Goal: Feedback & Contribution: Contribute content

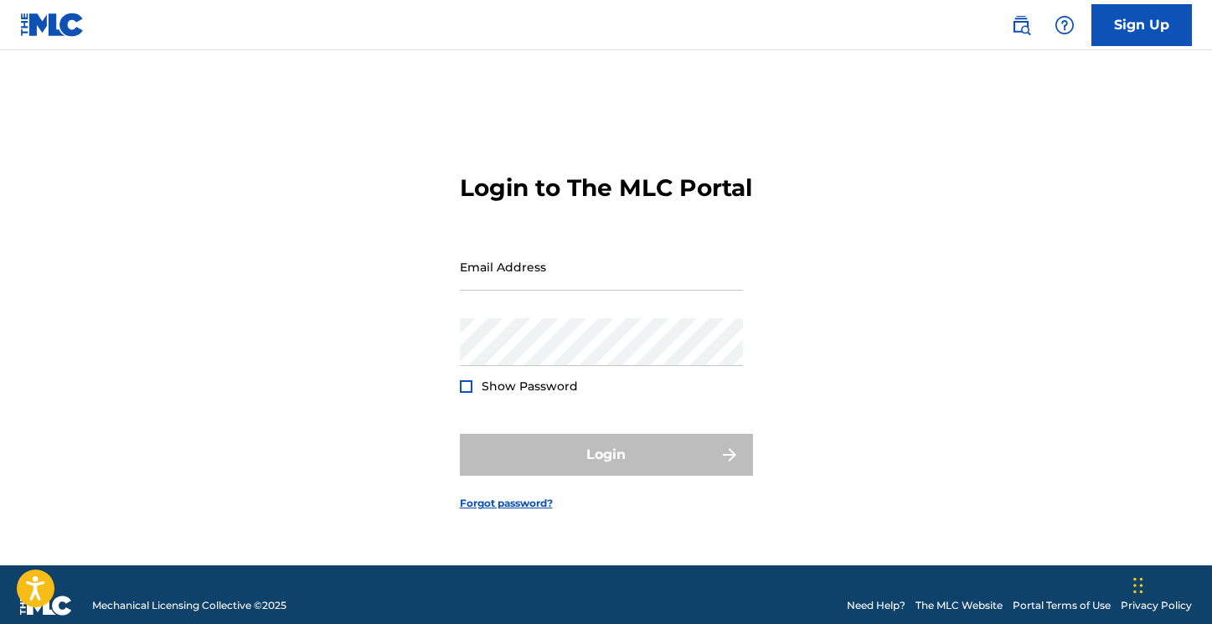
click at [618, 291] on input "Email Address" at bounding box center [601, 267] width 283 height 48
type input "[EMAIL_ADDRESS][DOMAIN_NAME]"
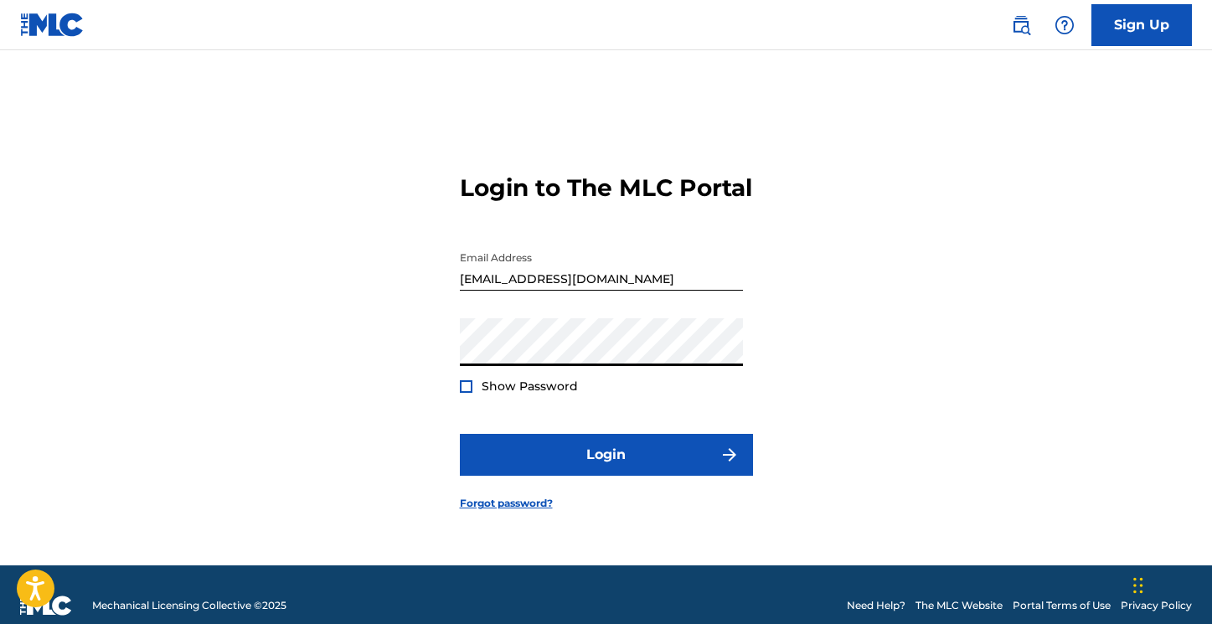
click at [460, 434] on button "Login" at bounding box center [606, 455] width 293 height 42
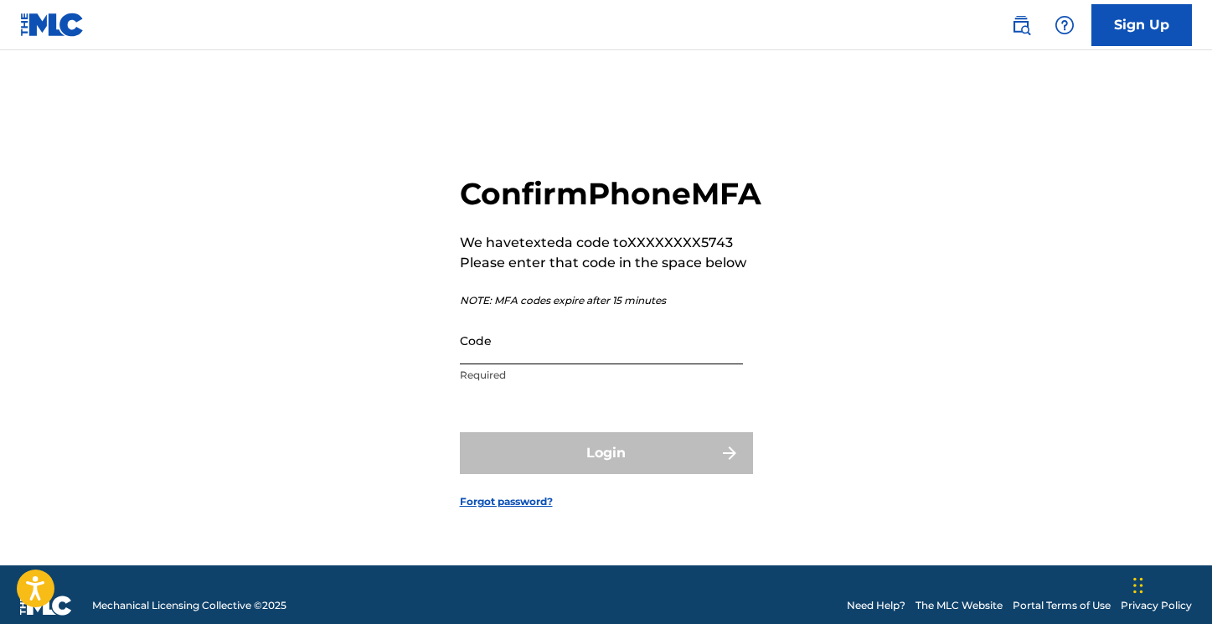
click at [511, 364] on input "Code" at bounding box center [601, 341] width 283 height 48
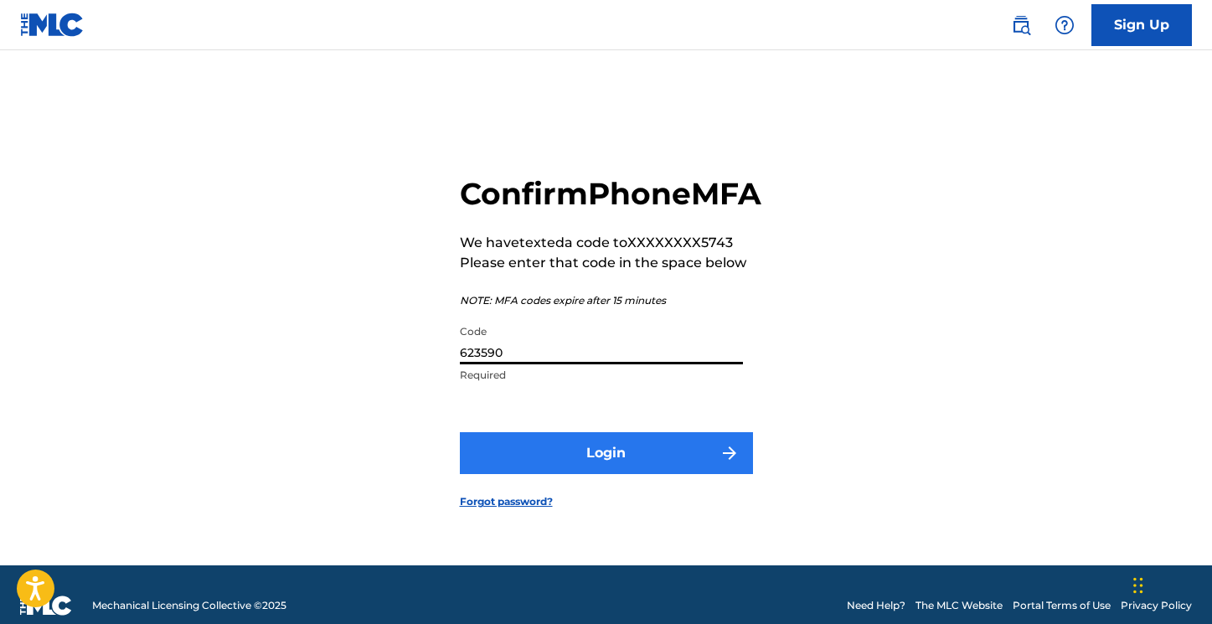
type input "623590"
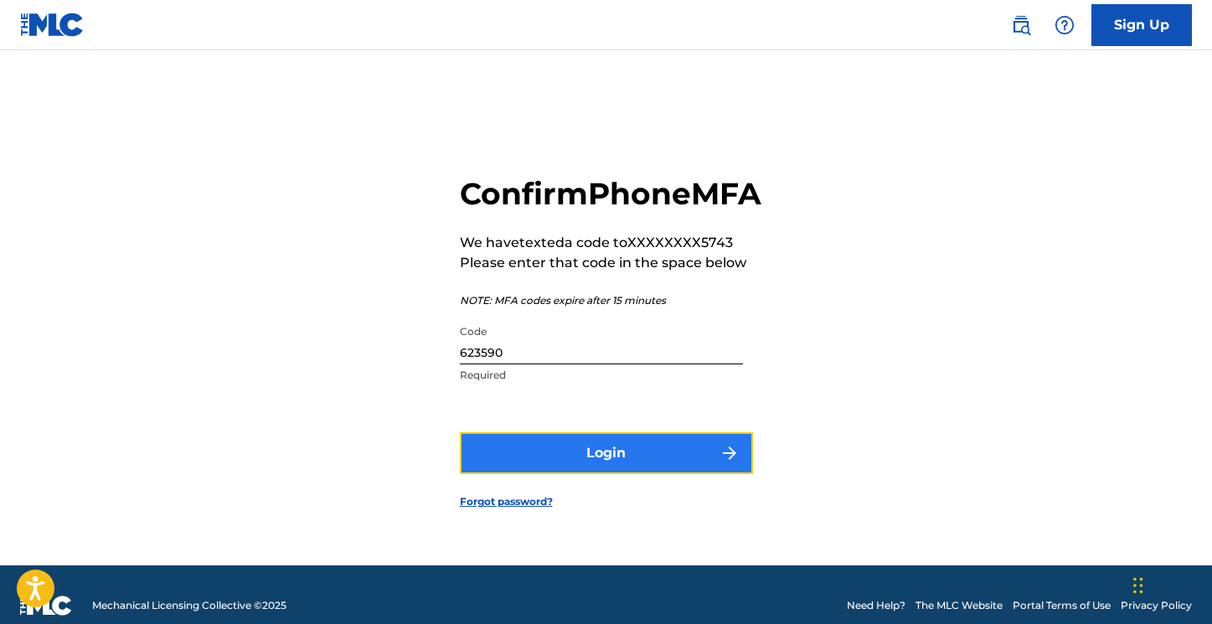
click at [589, 474] on button "Login" at bounding box center [606, 453] width 293 height 42
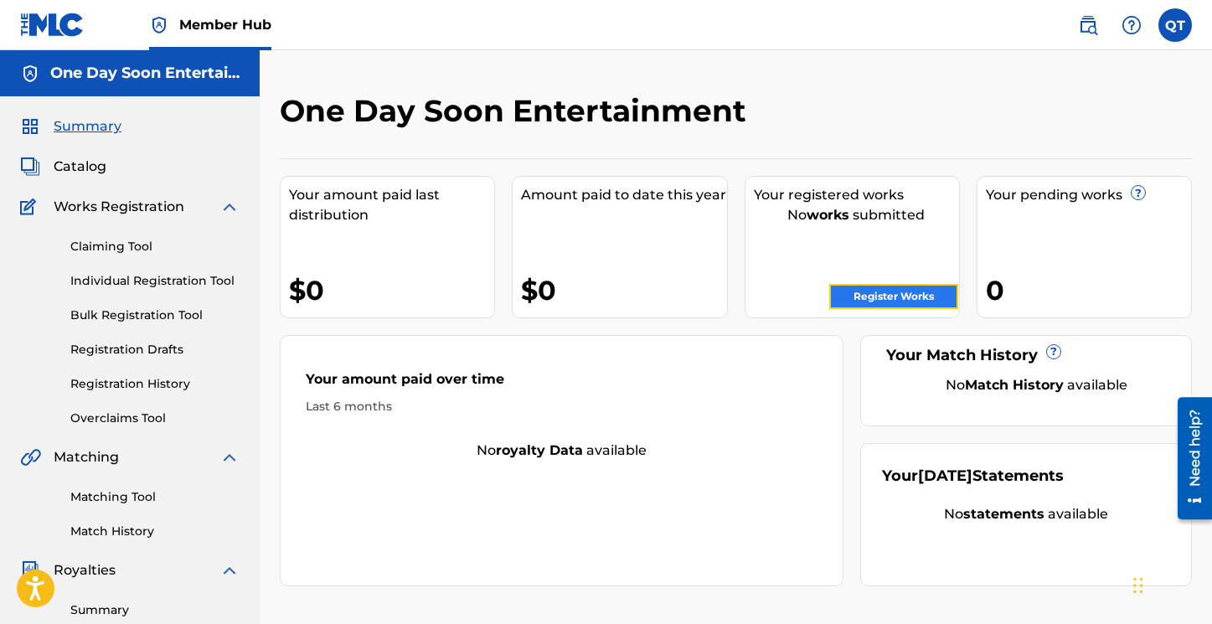
click at [896, 294] on link "Register Works" at bounding box center [893, 296] width 129 height 25
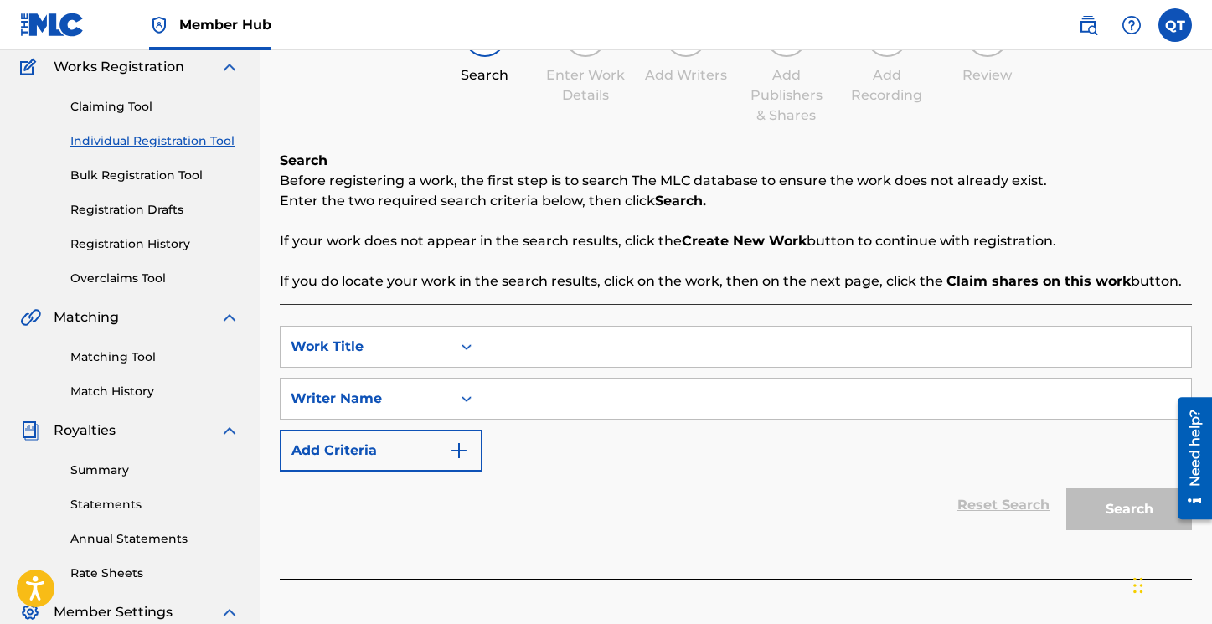
scroll to position [137, 0]
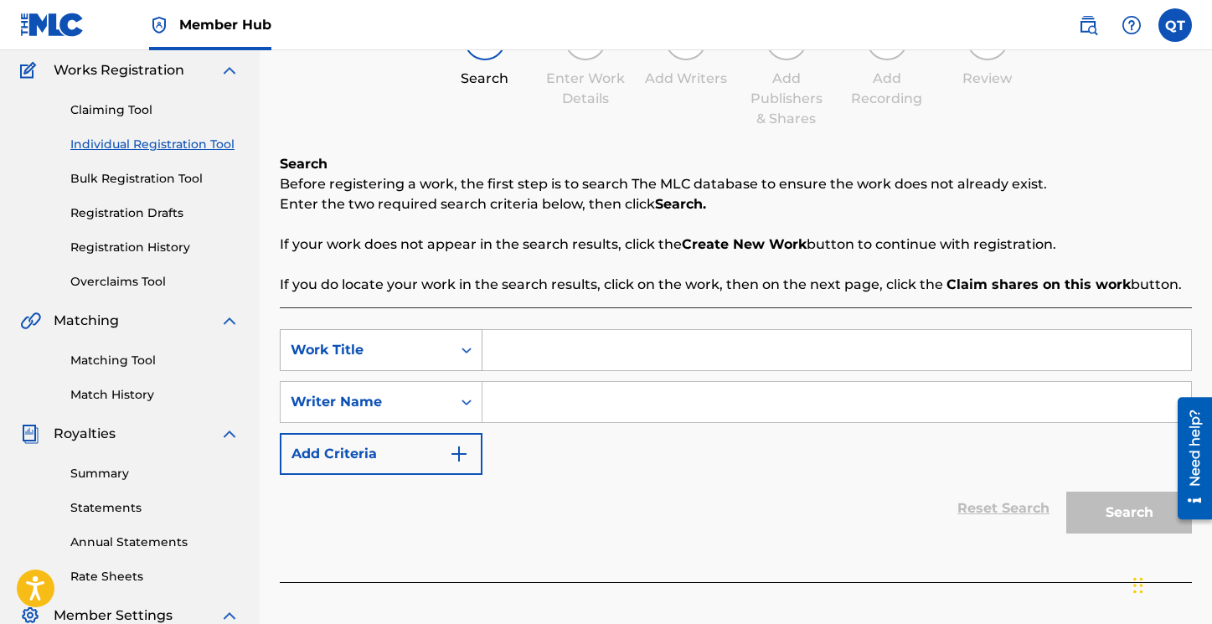
click at [463, 359] on div "Search Form" at bounding box center [466, 350] width 30 height 30
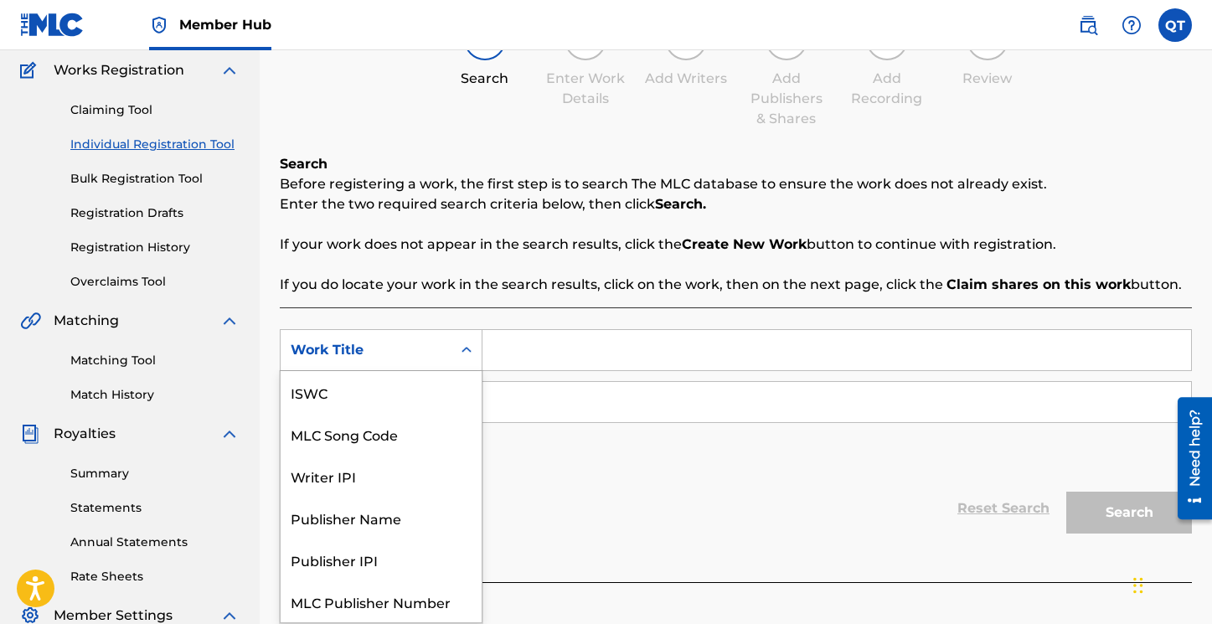
scroll to position [42, 0]
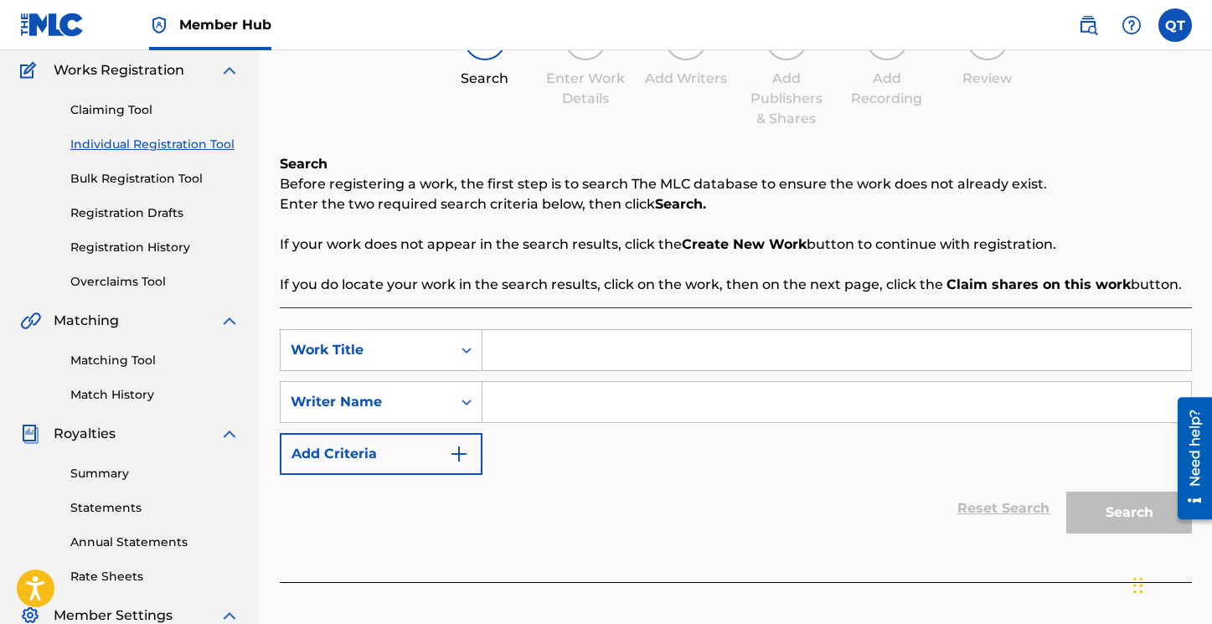
click at [459, 356] on icon "Search Form" at bounding box center [466, 350] width 17 height 17
click at [526, 345] on input "Search Form" at bounding box center [836, 350] width 709 height 40
type input "Big Lutha"
click at [462, 406] on icon "Search Form" at bounding box center [466, 402] width 17 height 17
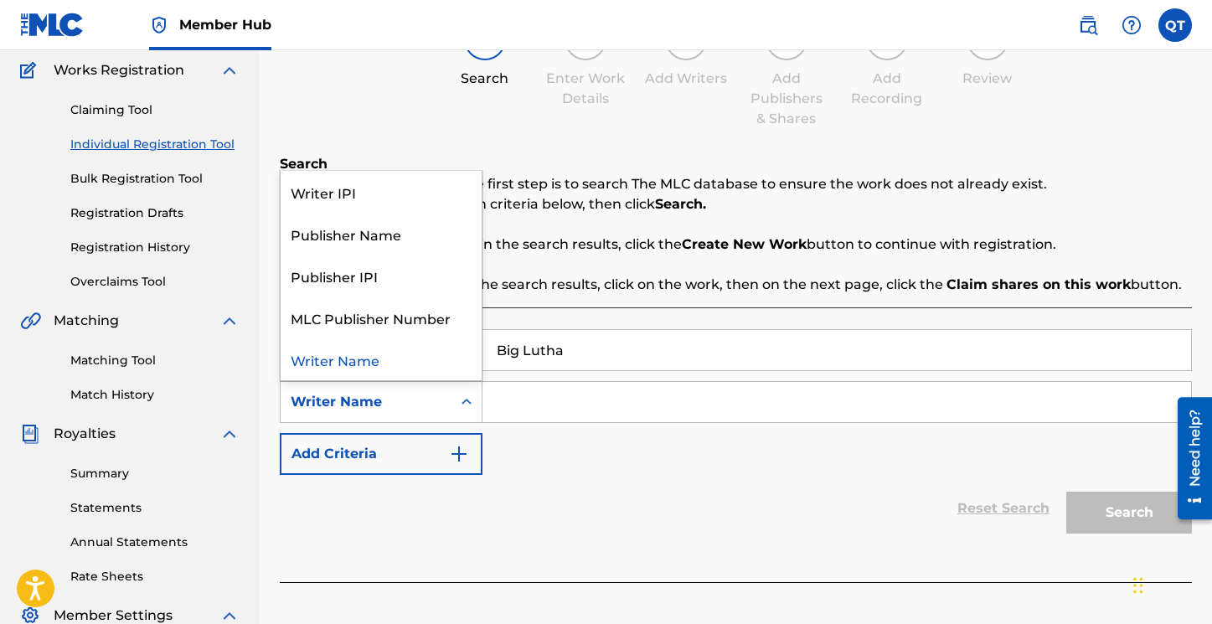
click at [462, 406] on icon "Search Form" at bounding box center [466, 402] width 17 height 17
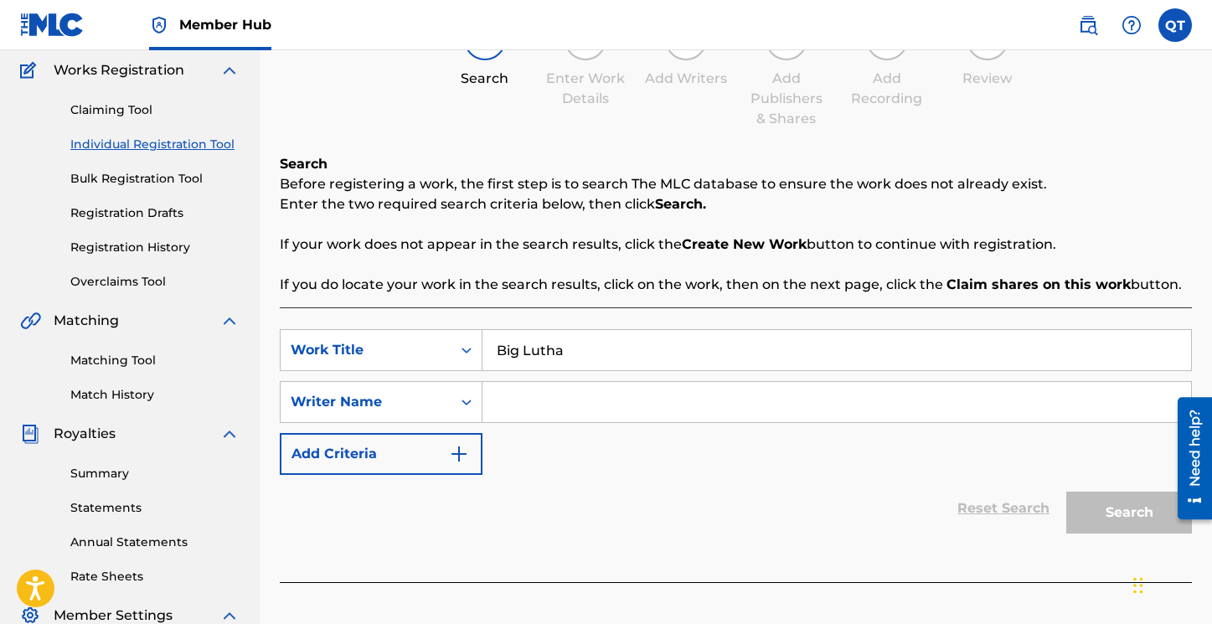
click at [523, 405] on input "Search Form" at bounding box center [836, 402] width 709 height 40
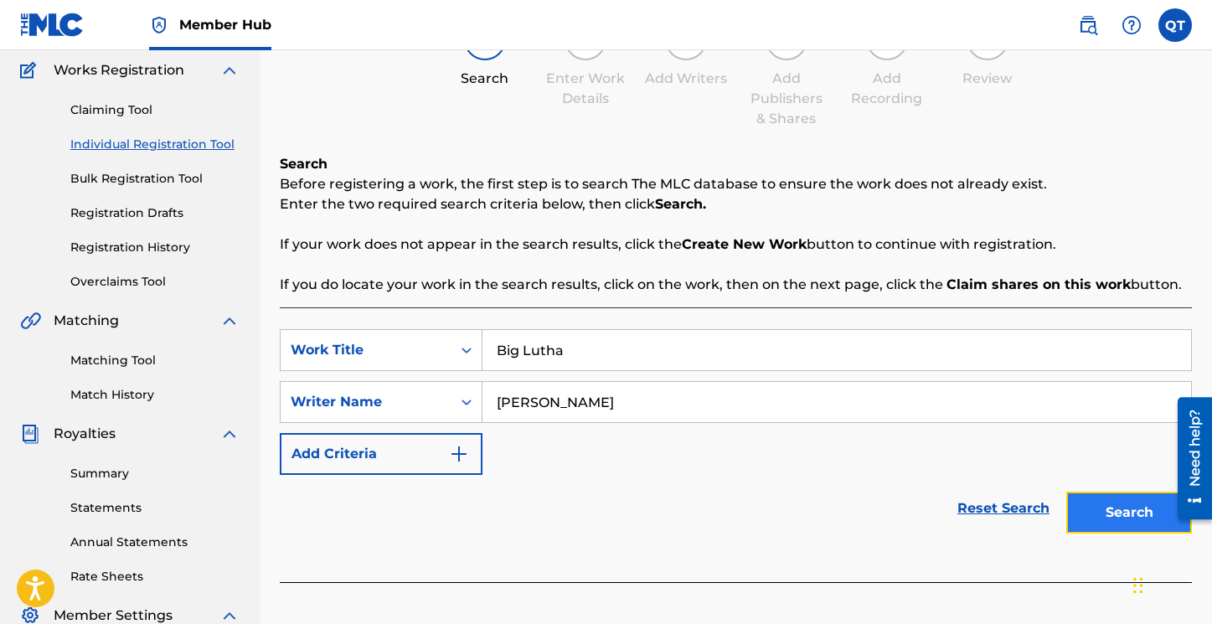
click at [1101, 528] on button "Search" at bounding box center [1129, 513] width 126 height 42
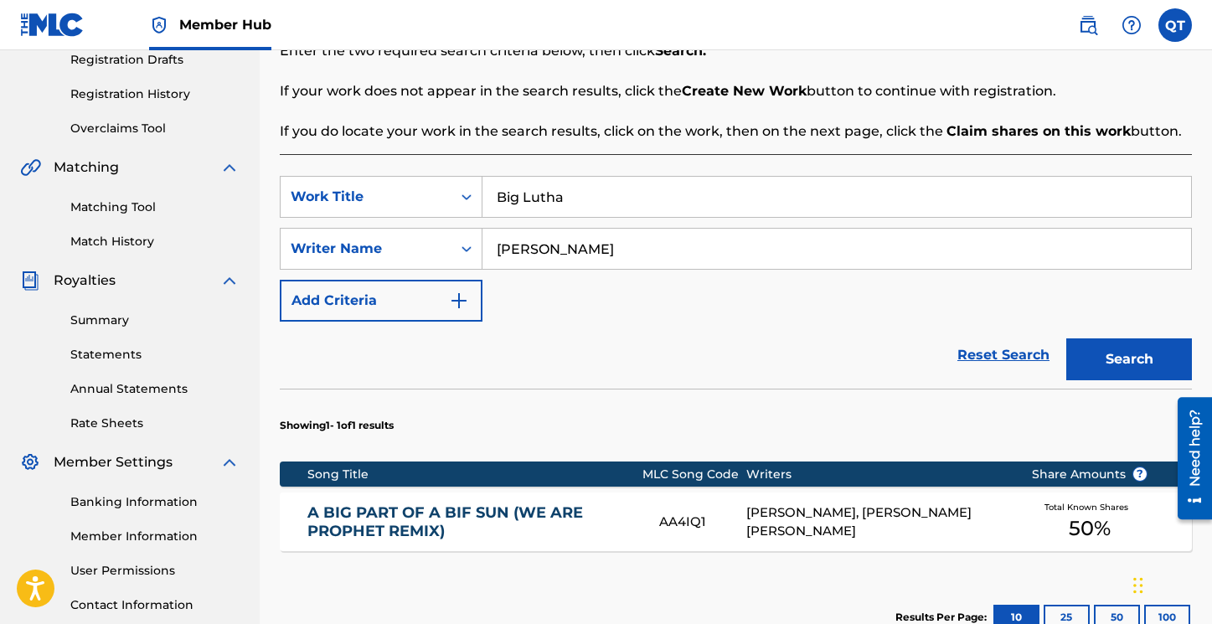
scroll to position [289, 0]
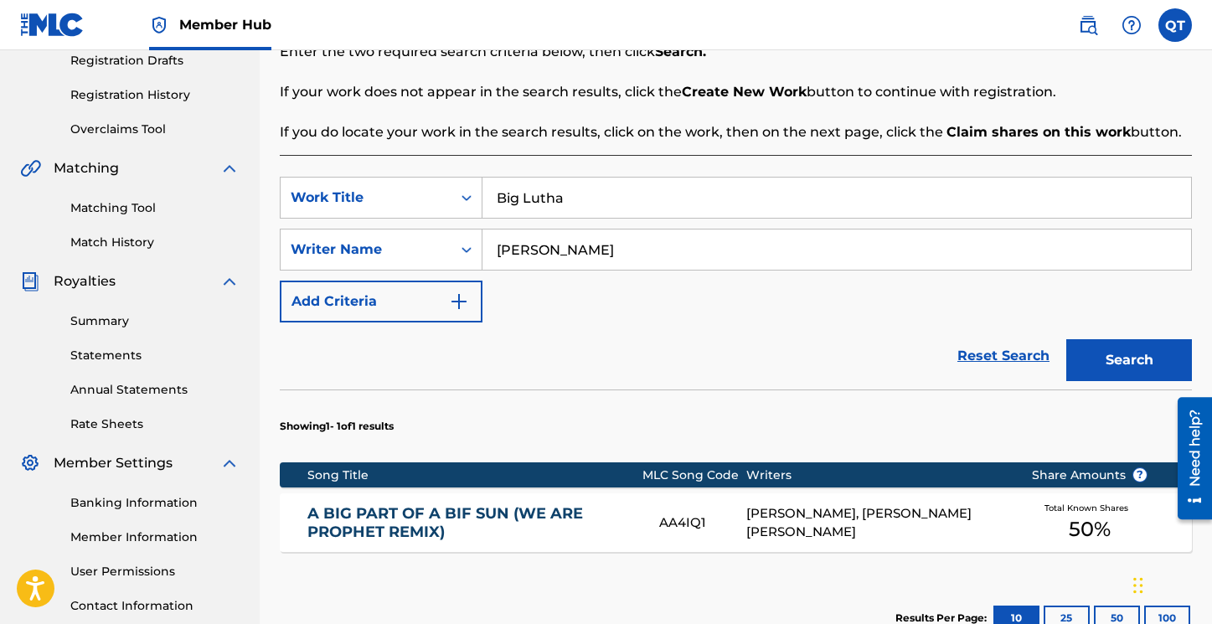
click at [630, 253] on input "[PERSON_NAME]" at bounding box center [836, 249] width 709 height 40
type input "GQ"
click at [1122, 359] on button "Search" at bounding box center [1129, 360] width 126 height 42
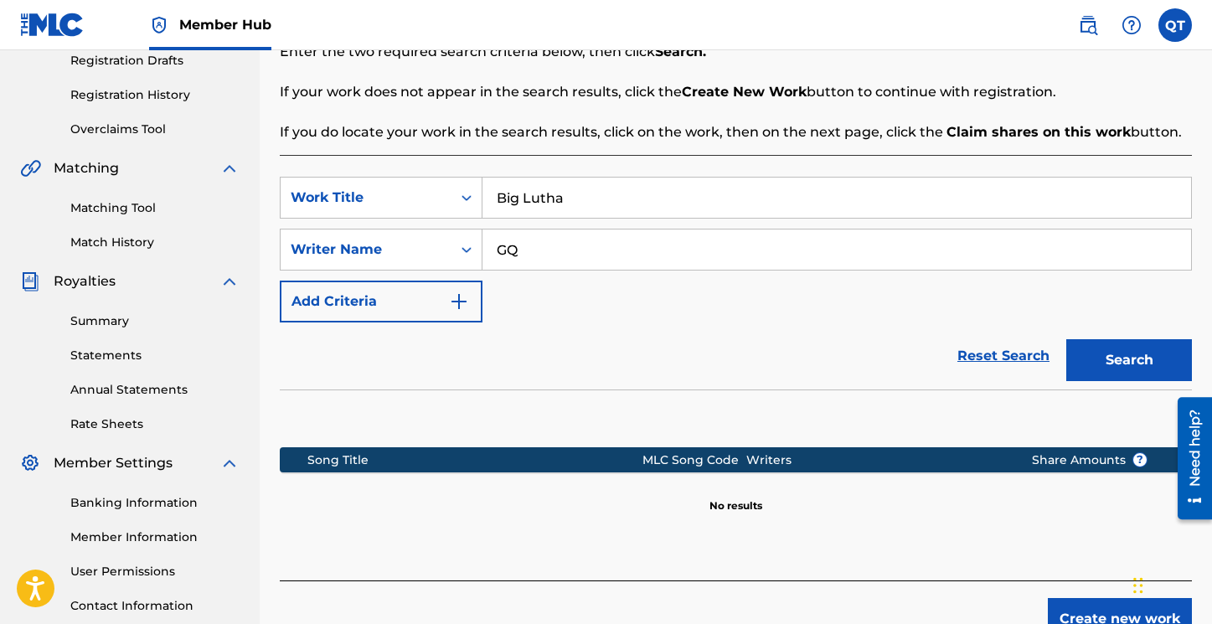
click at [549, 255] on input "GQ" at bounding box center [836, 249] width 709 height 40
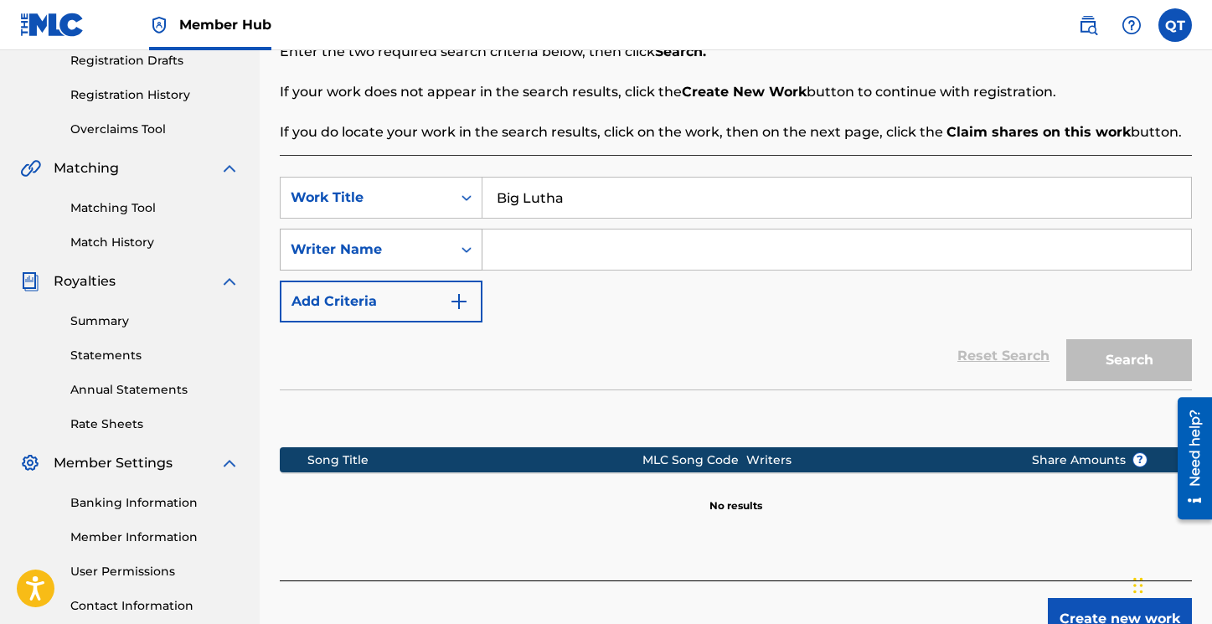
click at [462, 253] on icon "Search Form" at bounding box center [466, 249] width 17 height 17
click at [511, 254] on input "Search Form" at bounding box center [836, 249] width 709 height 40
click at [577, 198] on input "Big Lutha" at bounding box center [836, 198] width 709 height 40
type input "B"
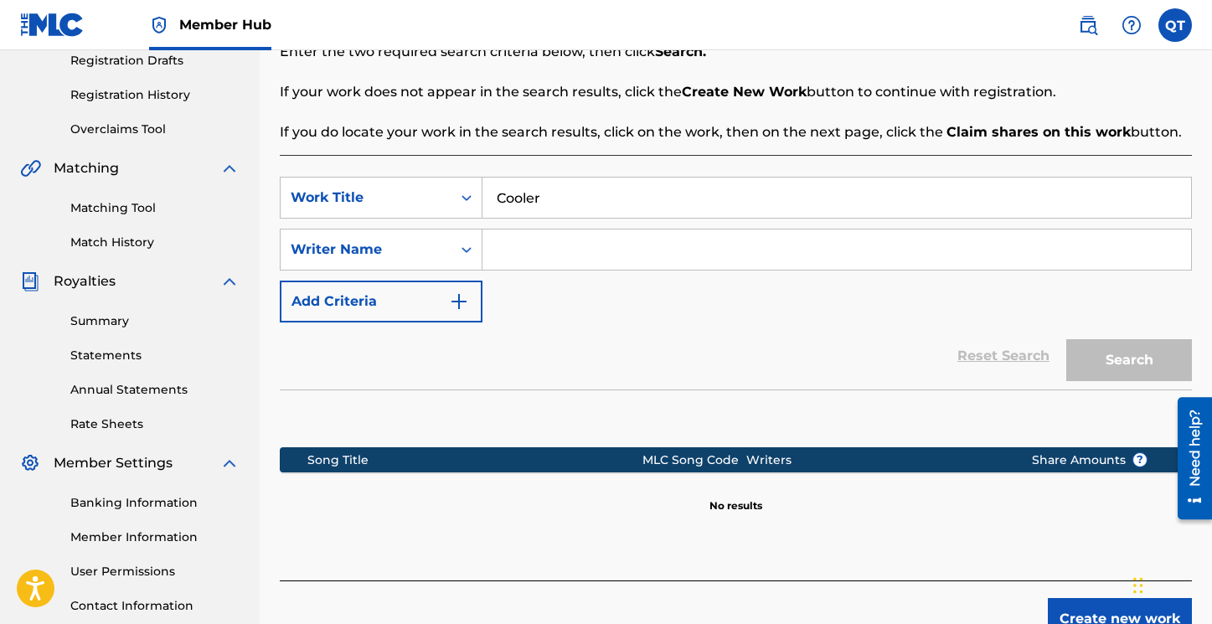
type input "Cooler"
click at [552, 253] on input "Search Form" at bounding box center [836, 249] width 709 height 40
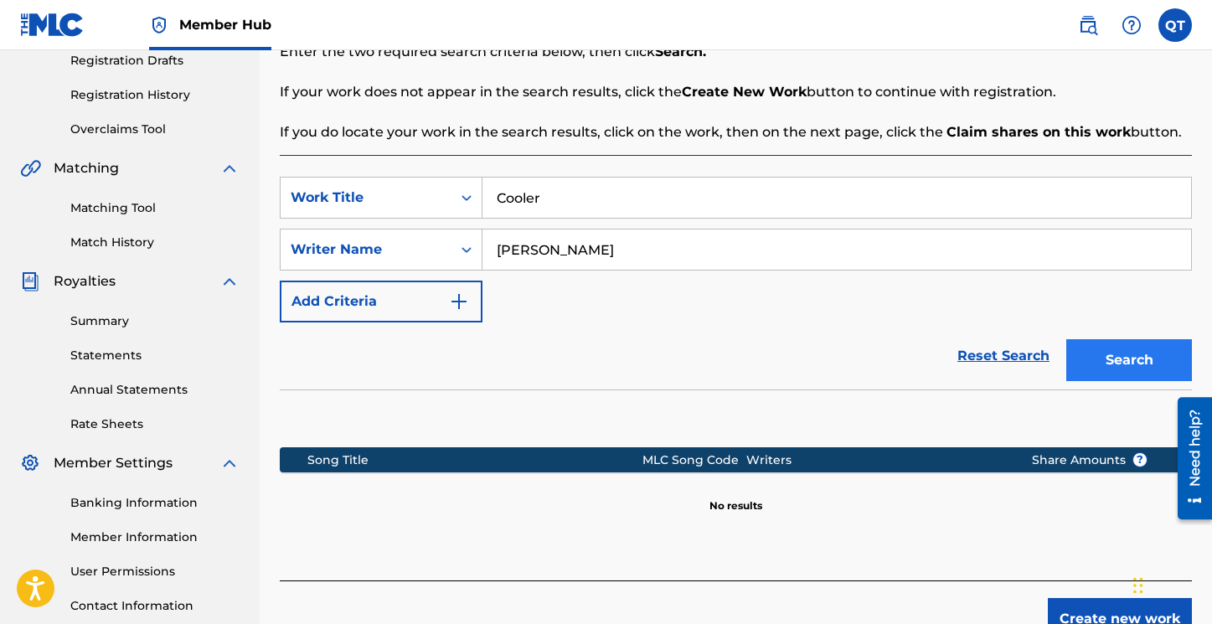
type input "[PERSON_NAME]"
click at [1088, 358] on button "Search" at bounding box center [1129, 360] width 126 height 42
click at [623, 256] on input "[PERSON_NAME]" at bounding box center [836, 249] width 709 height 40
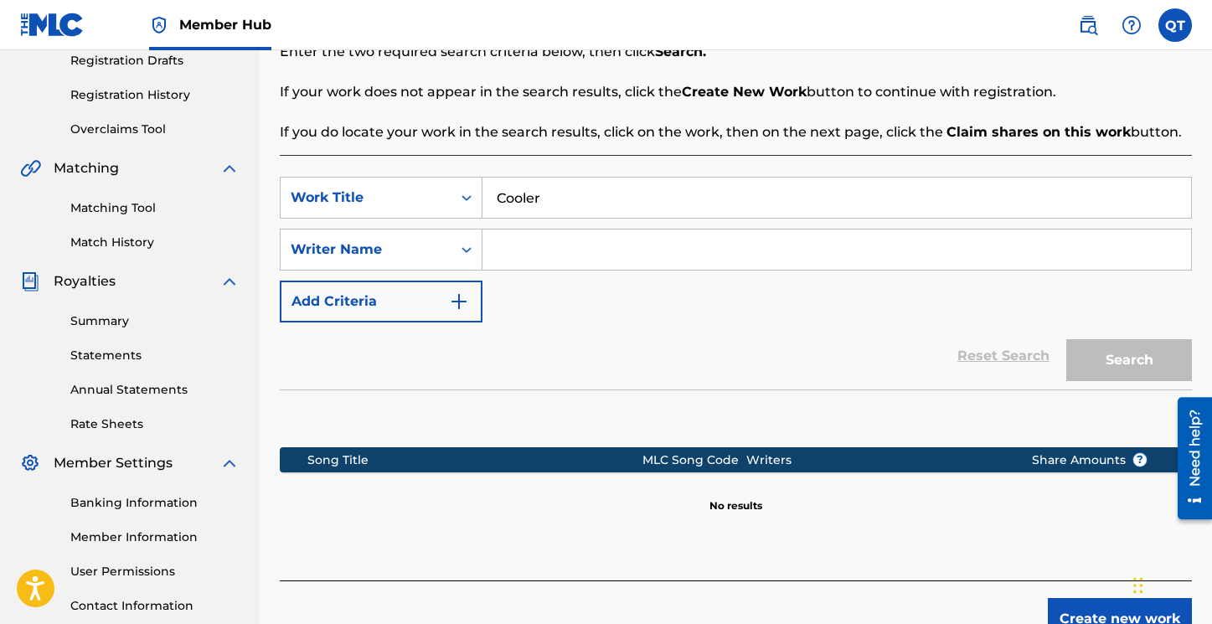
click at [566, 199] on input "Cooler" at bounding box center [836, 198] width 709 height 40
